Goal: Transaction & Acquisition: Book appointment/travel/reservation

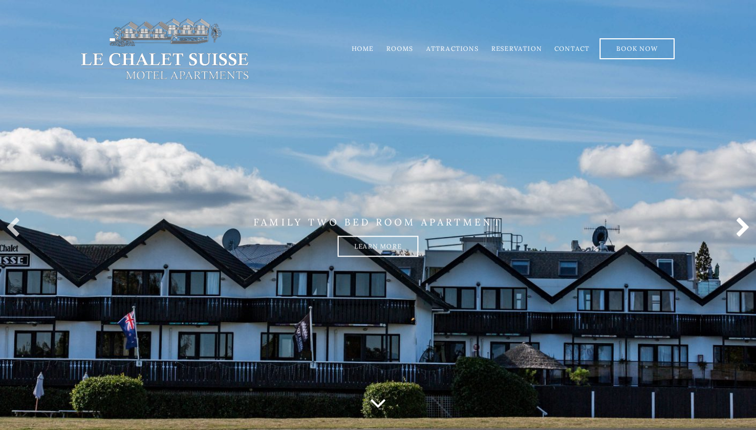
click at [742, 232] on link at bounding box center [740, 228] width 21 height 21
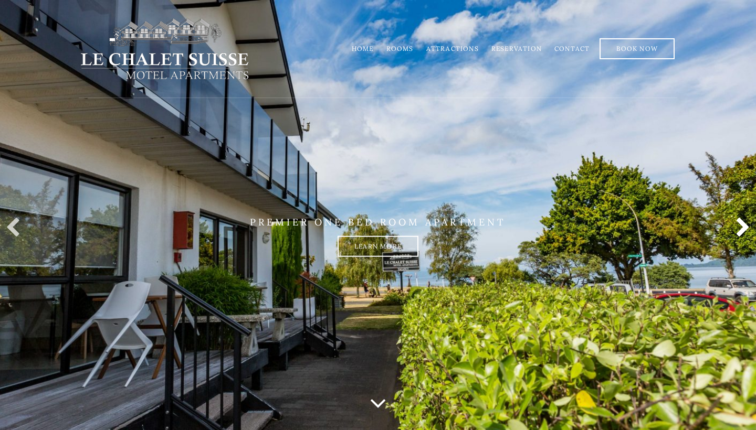
click at [742, 232] on link at bounding box center [740, 228] width 21 height 21
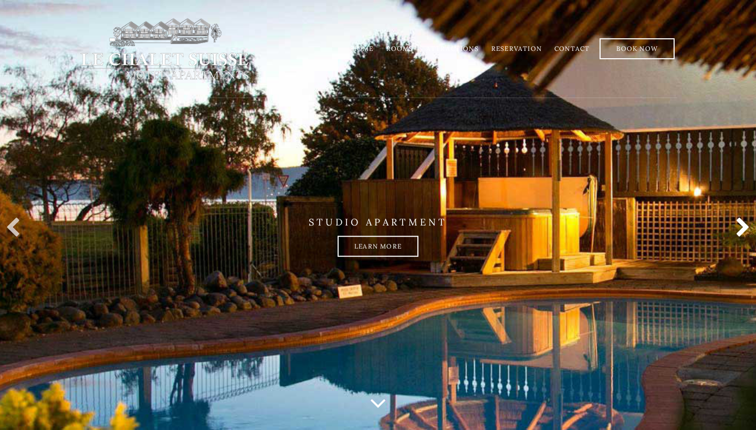
click at [742, 232] on link at bounding box center [740, 228] width 21 height 21
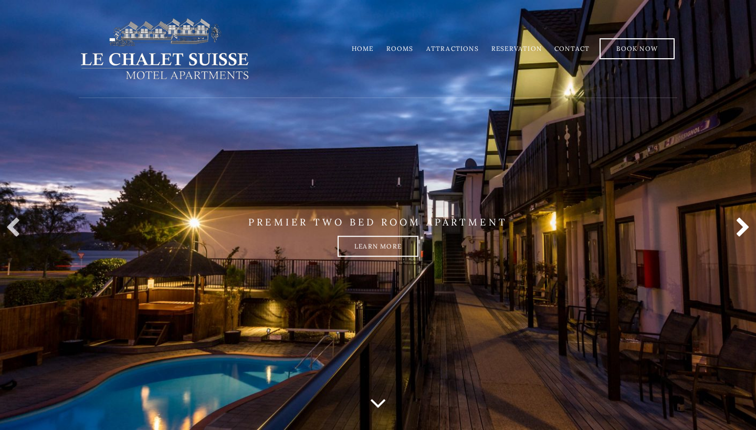
click at [742, 232] on link at bounding box center [740, 228] width 21 height 21
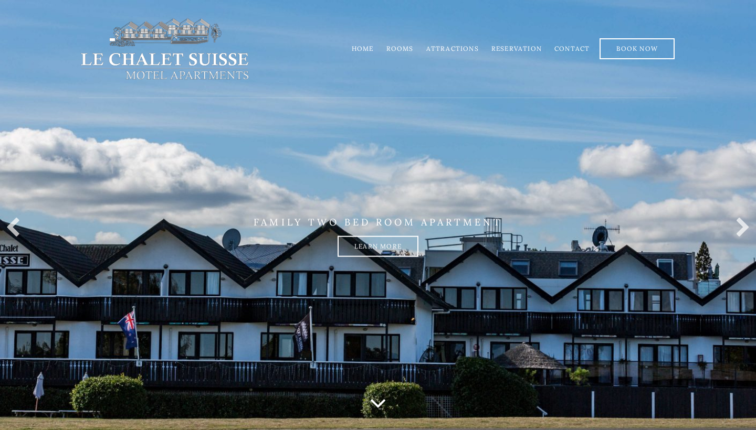
click at [414, 49] on link "Rooms" at bounding box center [399, 49] width 27 height 8
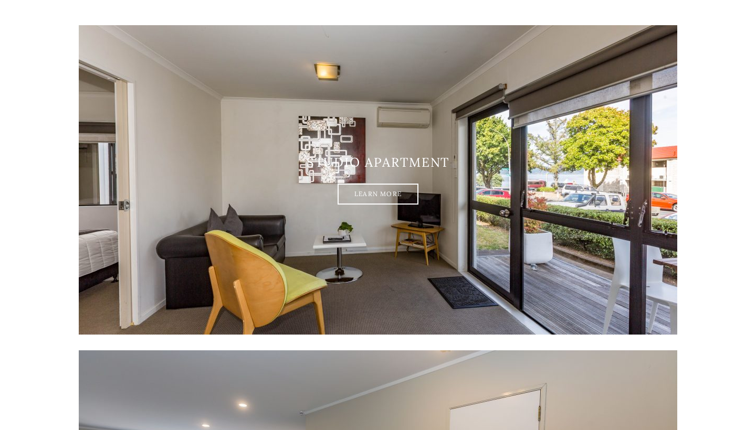
scroll to position [203, 0]
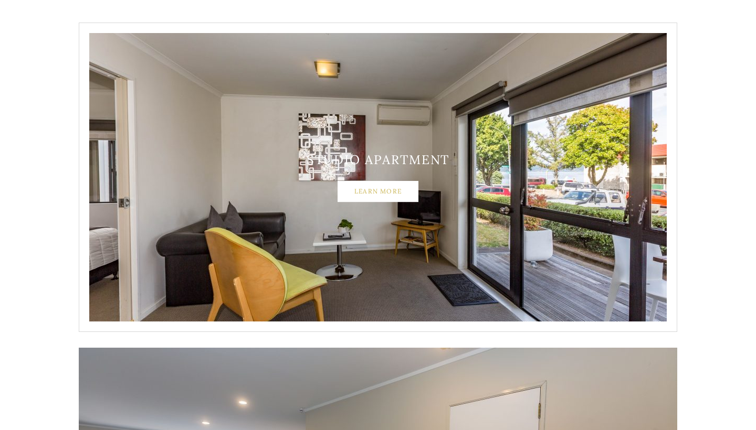
click at [384, 188] on link "Learn More" at bounding box center [378, 191] width 81 height 21
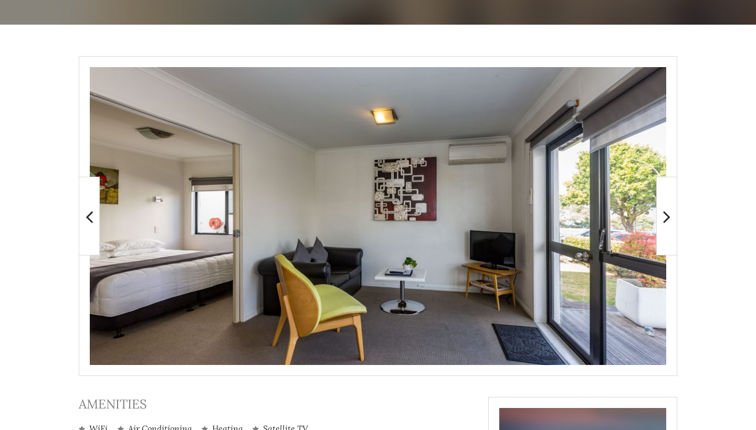
scroll to position [191, 0]
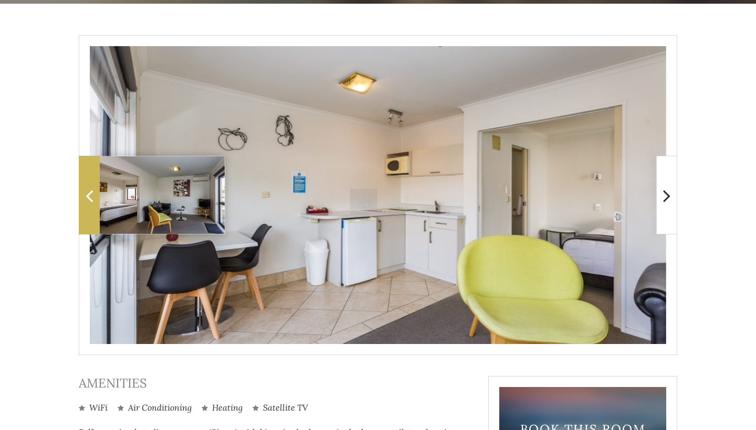
click at [85, 200] on span at bounding box center [89, 195] width 21 height 79
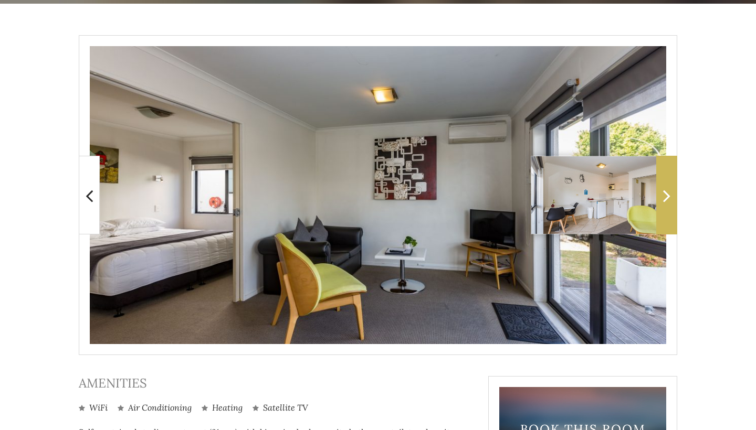
click at [664, 195] on icon at bounding box center [666, 195] width 7 height 21
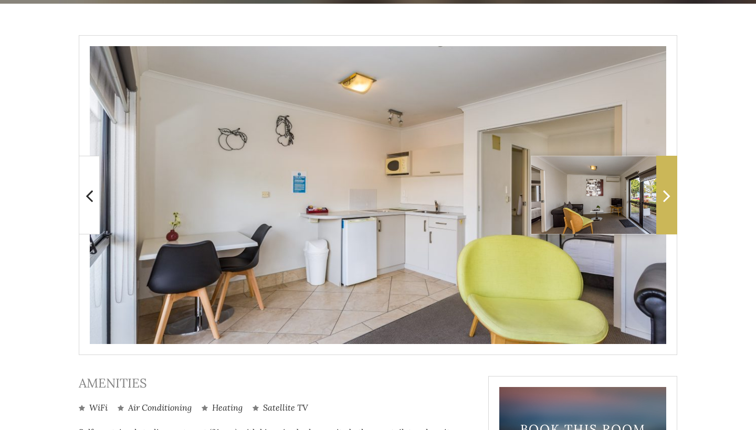
click at [664, 195] on icon at bounding box center [666, 195] width 7 height 21
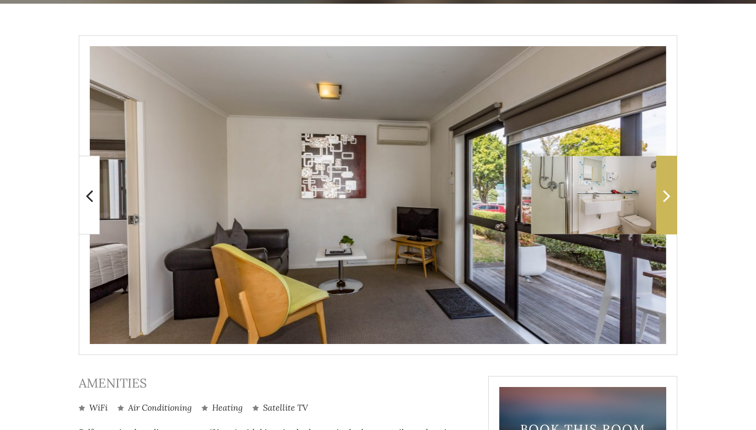
click at [665, 193] on icon at bounding box center [666, 195] width 7 height 21
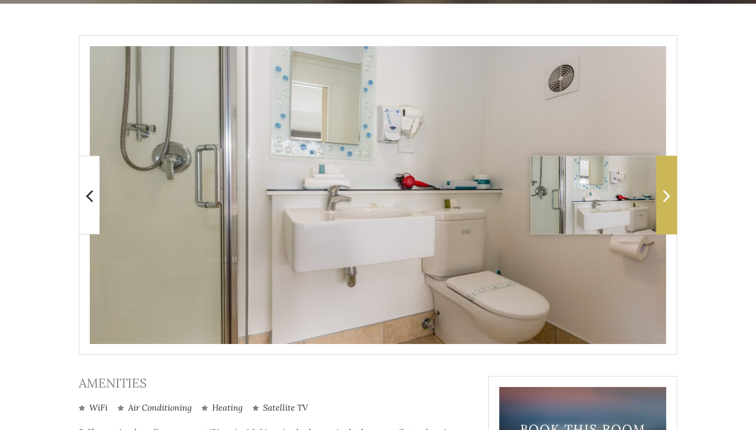
click at [665, 193] on icon at bounding box center [666, 195] width 7 height 21
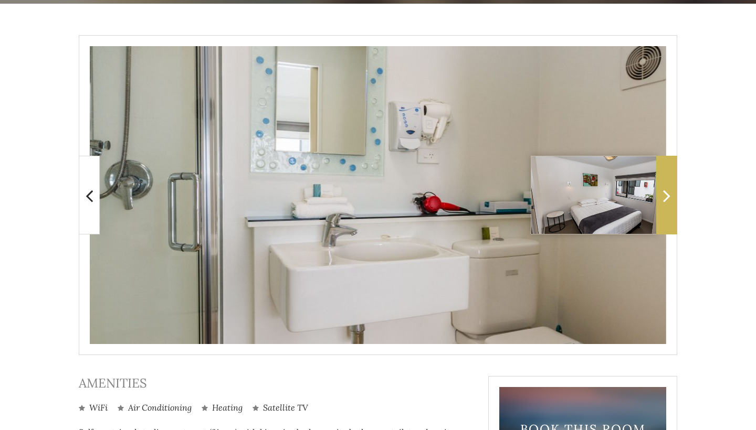
click at [665, 193] on icon at bounding box center [666, 195] width 7 height 21
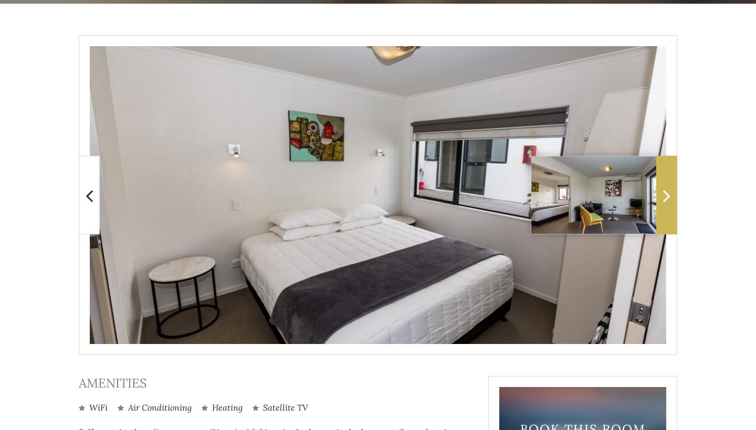
click at [665, 196] on icon at bounding box center [666, 195] width 7 height 21
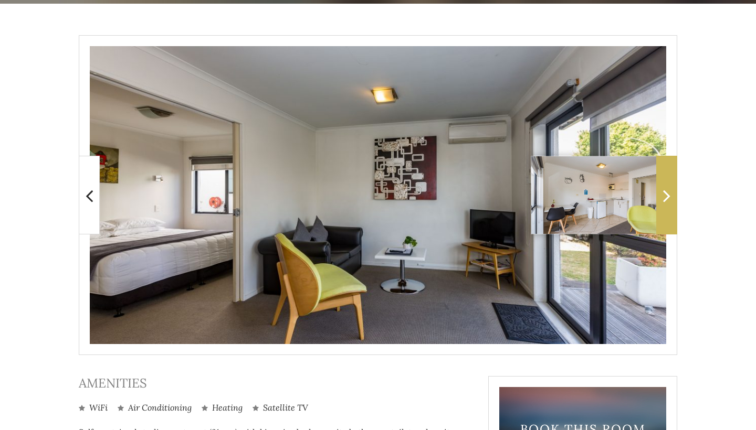
click at [665, 196] on icon at bounding box center [666, 195] width 7 height 21
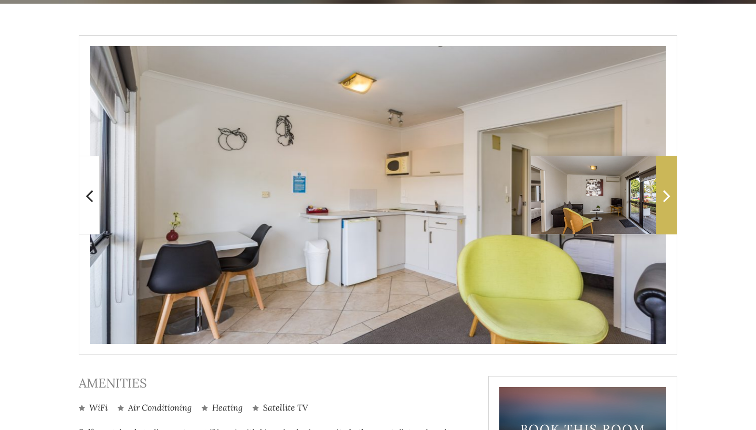
click at [665, 196] on icon at bounding box center [666, 195] width 7 height 21
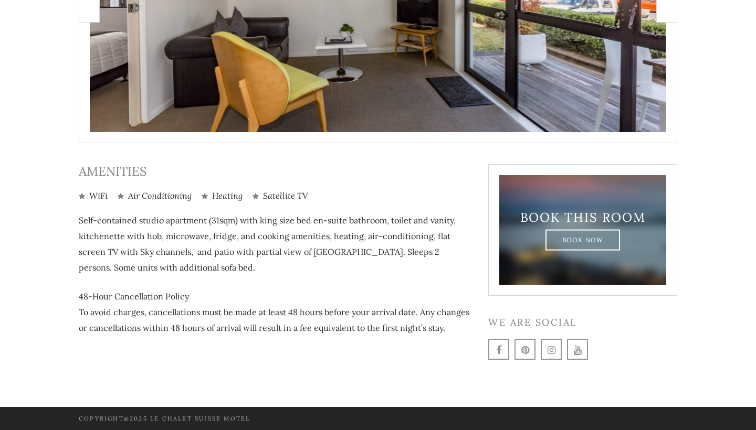
scroll to position [402, 0]
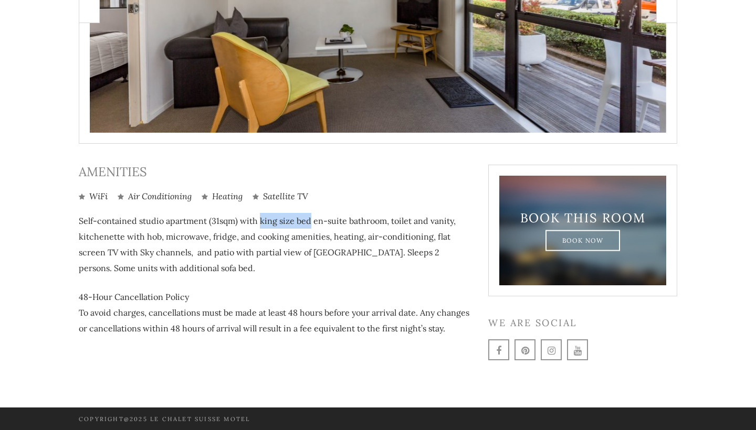
drag, startPoint x: 261, startPoint y: 220, endPoint x: 310, endPoint y: 216, distance: 49.0
click at [310, 216] on p "Self-contained studio apartment (31sqm) with king size bed en-suite bathroom, t…" at bounding box center [276, 244] width 394 height 63
click at [220, 272] on p "Self-contained studio apartment (31sqm) with king size bed en-suite bathroom, t…" at bounding box center [276, 244] width 394 height 63
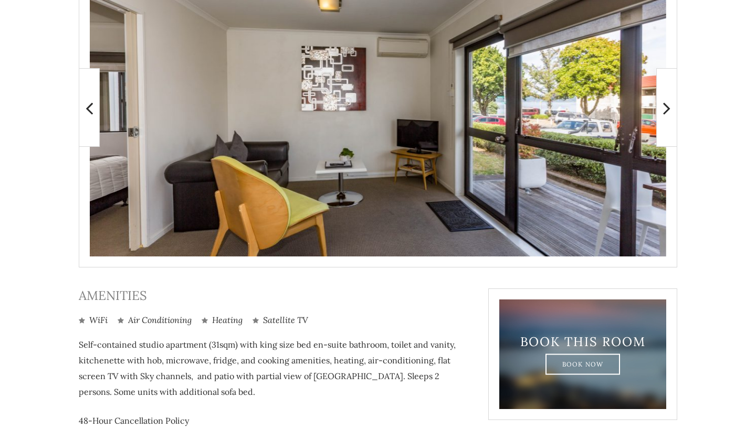
scroll to position [367, 0]
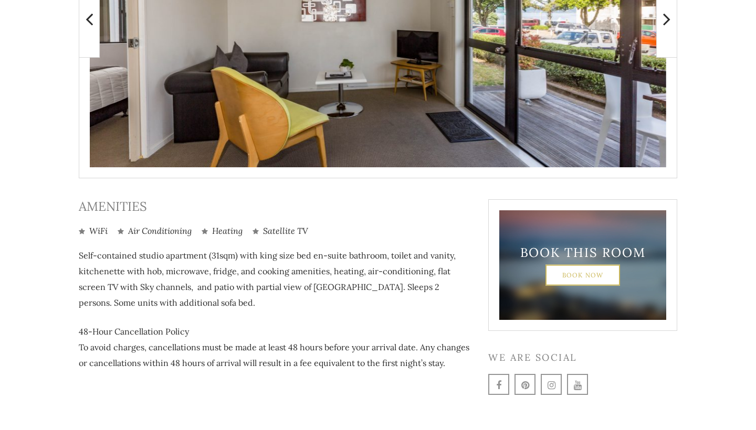
click at [576, 283] on link "Book Now" at bounding box center [582, 275] width 75 height 21
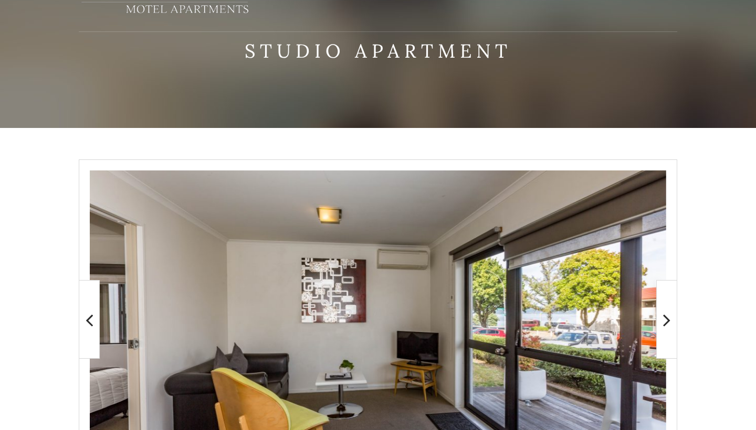
scroll to position [148, 0]
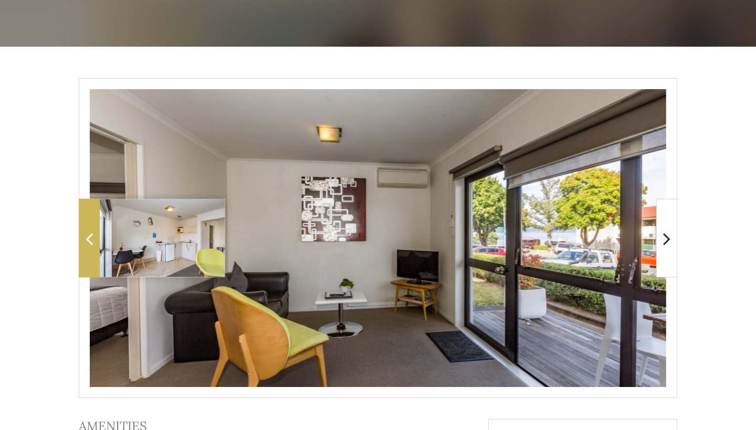
click at [91, 246] on icon at bounding box center [89, 238] width 7 height 21
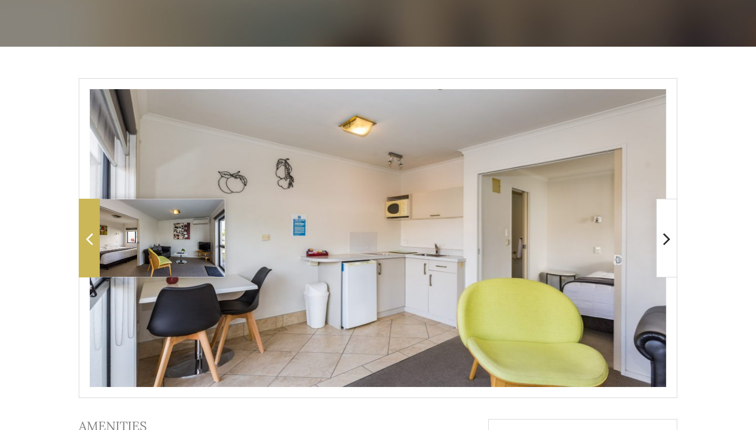
click at [91, 246] on icon at bounding box center [89, 238] width 7 height 21
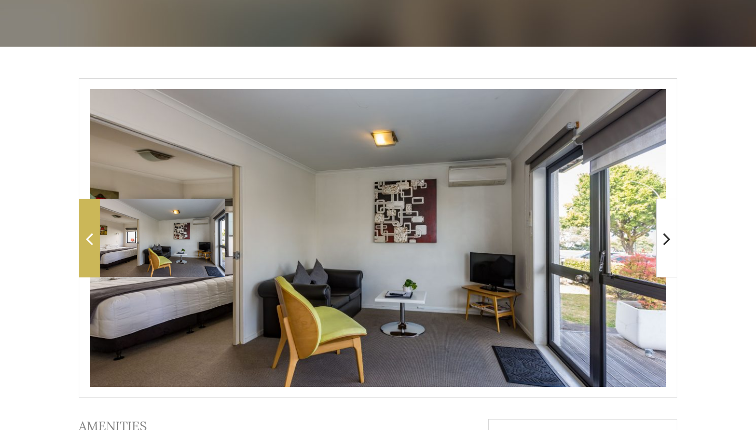
click at [91, 246] on icon at bounding box center [89, 238] width 7 height 21
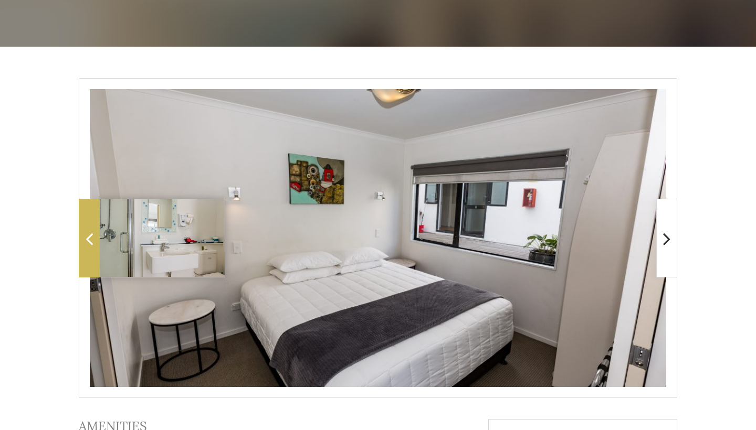
click at [91, 246] on icon at bounding box center [89, 238] width 7 height 21
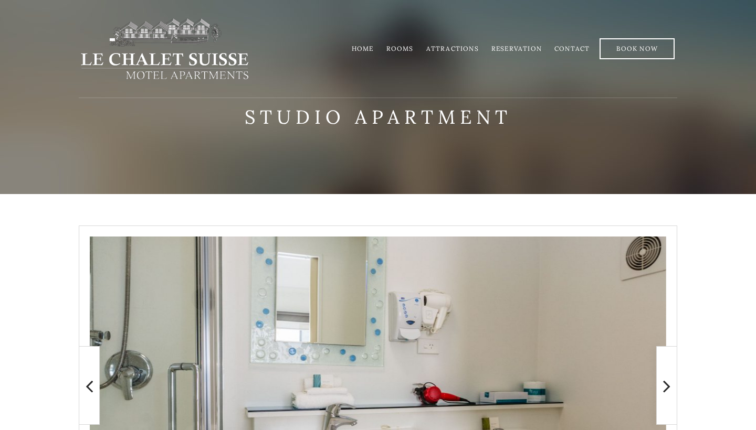
scroll to position [0, 0]
